Goal: Information Seeking & Learning: Learn about a topic

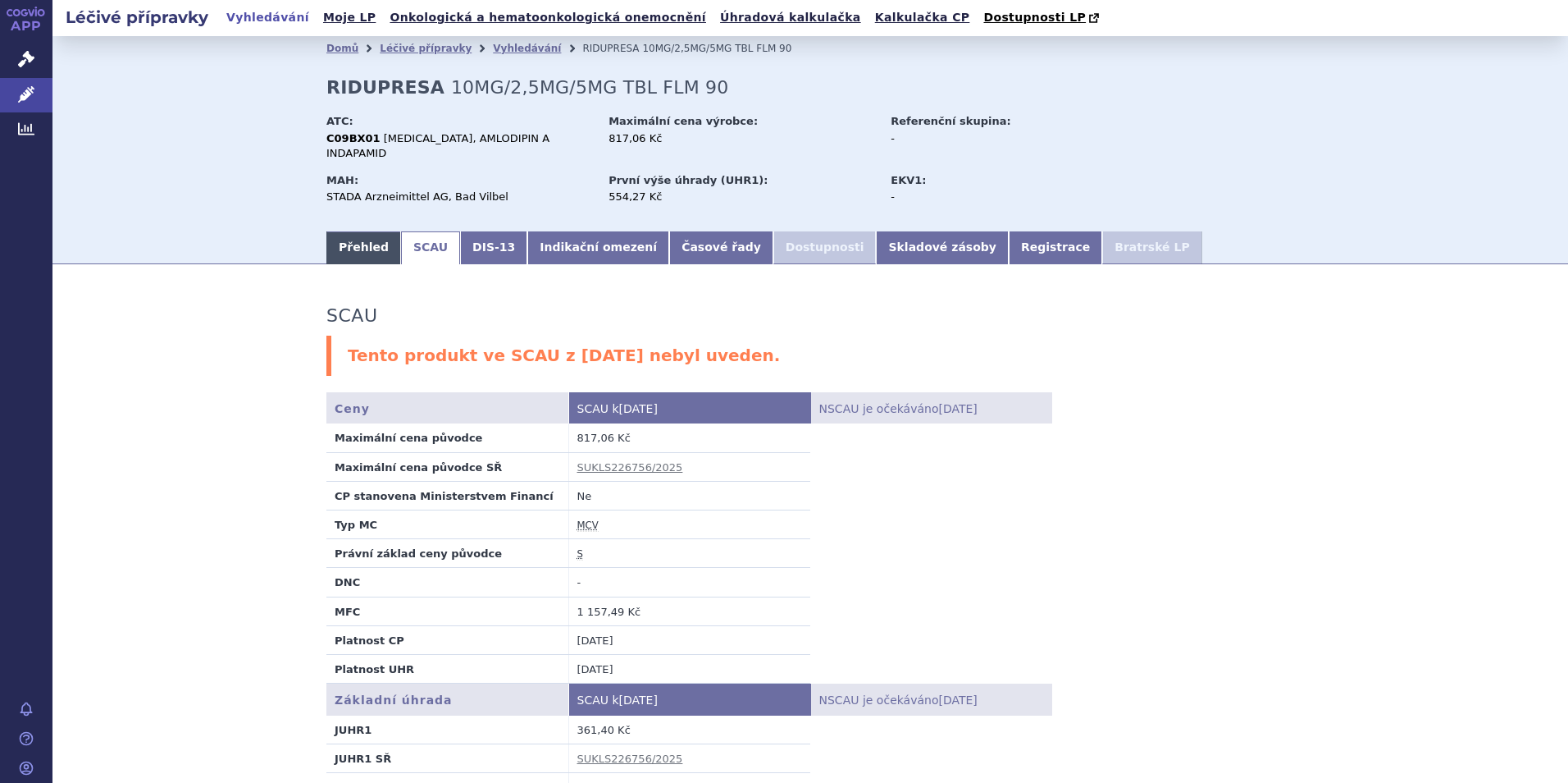
click at [356, 237] on link "Přehled" at bounding box center [364, 248] width 75 height 33
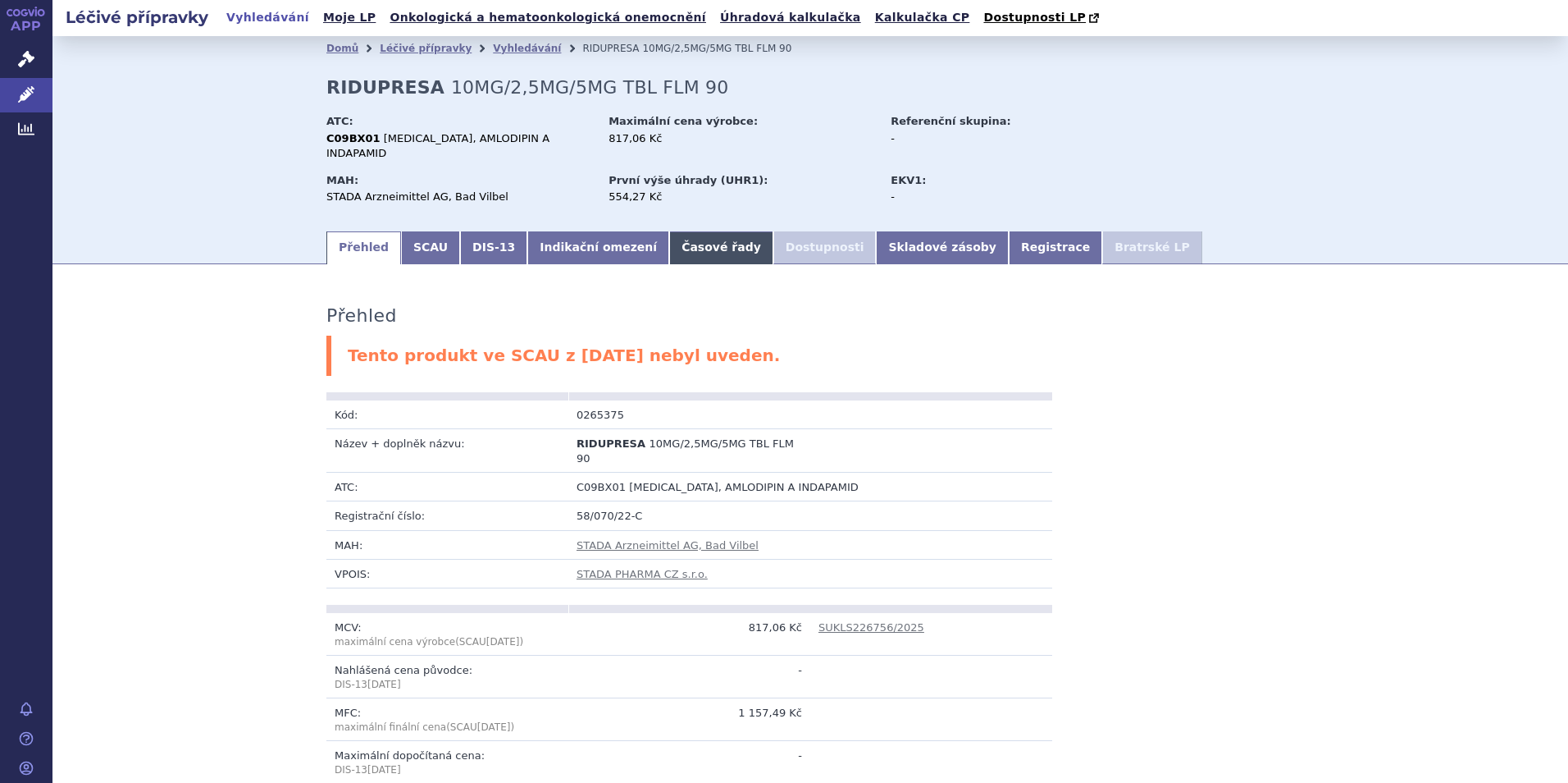
click at [670, 235] on link "Časové řady" at bounding box center [721, 248] width 104 height 33
